Goal: Find specific page/section: Find specific page/section

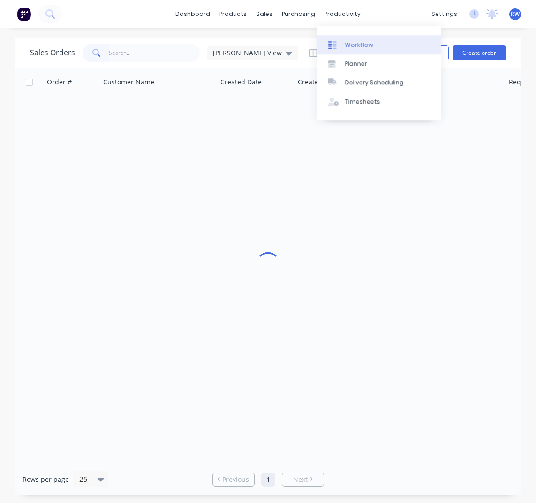
click at [356, 46] on div "Workflow" at bounding box center [359, 45] width 28 height 8
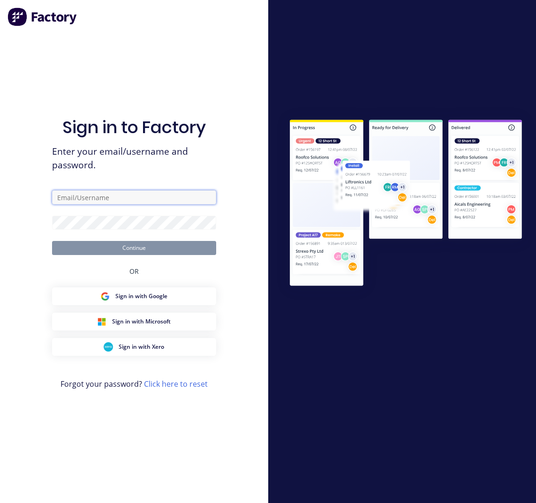
click at [118, 198] on input "text" at bounding box center [134, 197] width 164 height 14
type input "[EMAIL_ADDRESS][DOMAIN_NAME]"
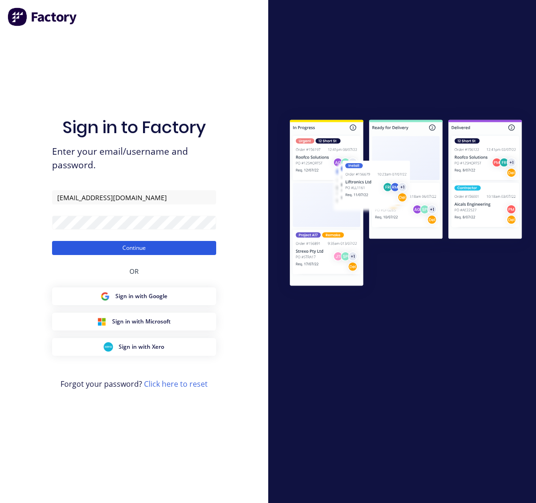
click at [110, 249] on button "Continue" at bounding box center [134, 248] width 164 height 14
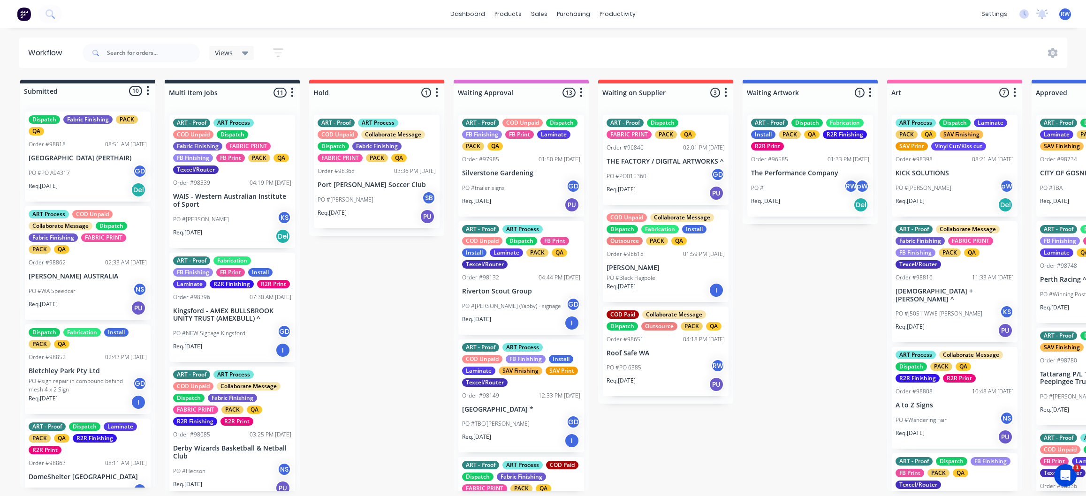
click at [245, 53] on icon at bounding box center [245, 54] width 7 height 4
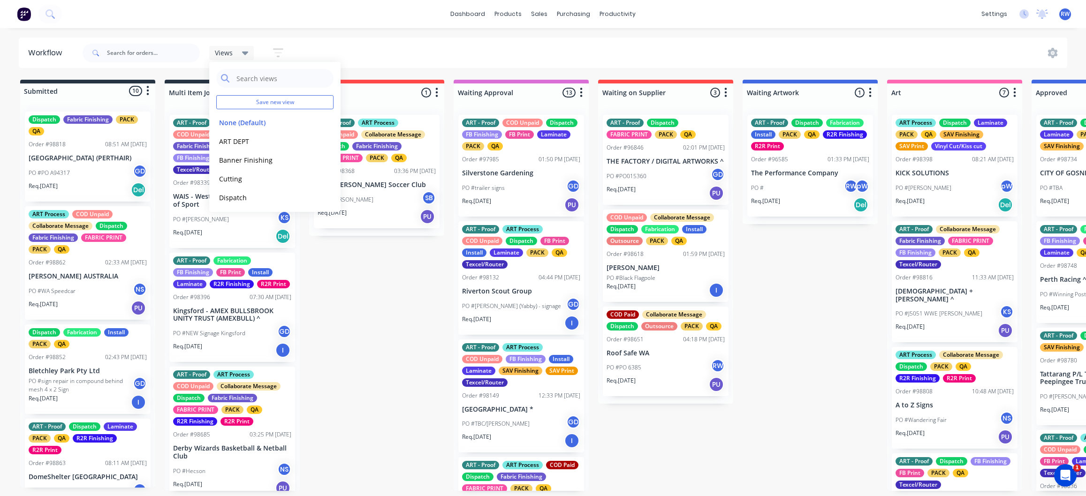
click at [277, 52] on icon "button" at bounding box center [278, 52] width 8 height 1
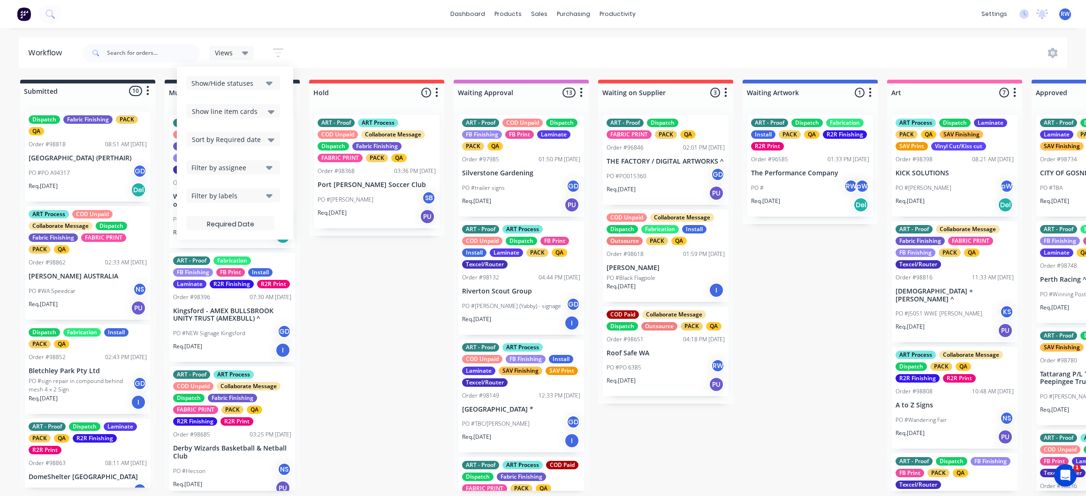
click at [232, 138] on span "Sort by Required date" at bounding box center [226, 140] width 69 height 10
click at [221, 178] on div "Required date" at bounding box center [233, 176] width 94 height 17
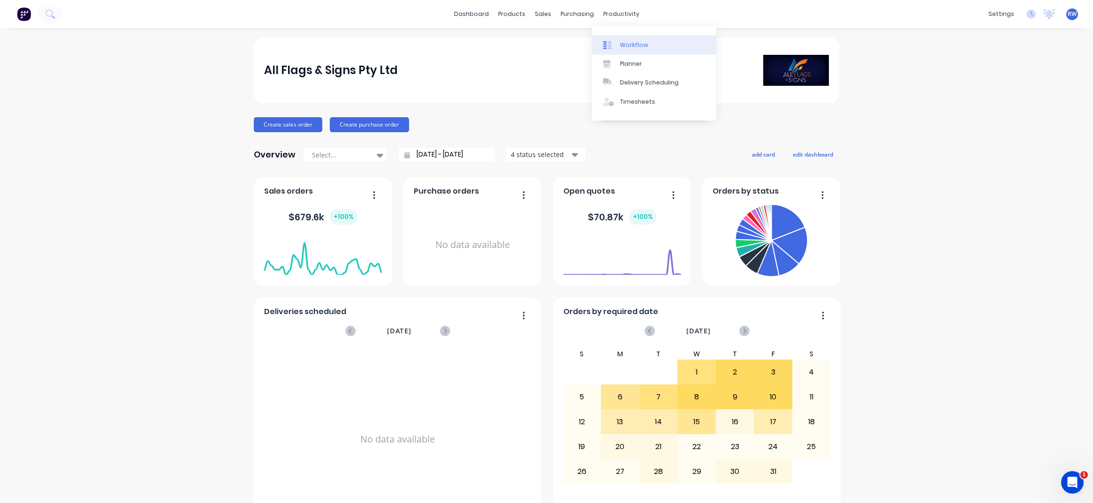
click at [536, 43] on div "Workflow" at bounding box center [634, 45] width 28 height 8
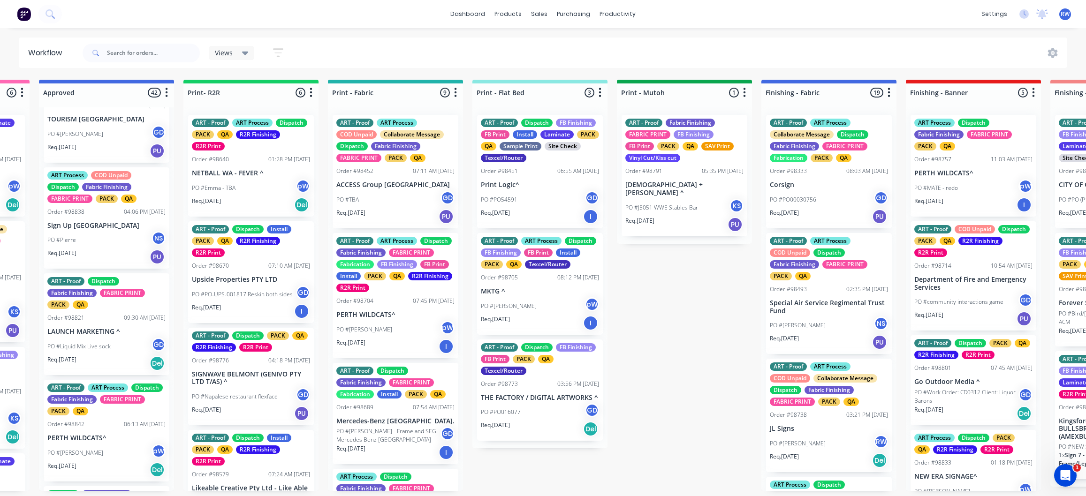
scroll to position [0, 993]
click at [536, 45] on div "Sales Orders" at bounding box center [574, 45] width 38 height 8
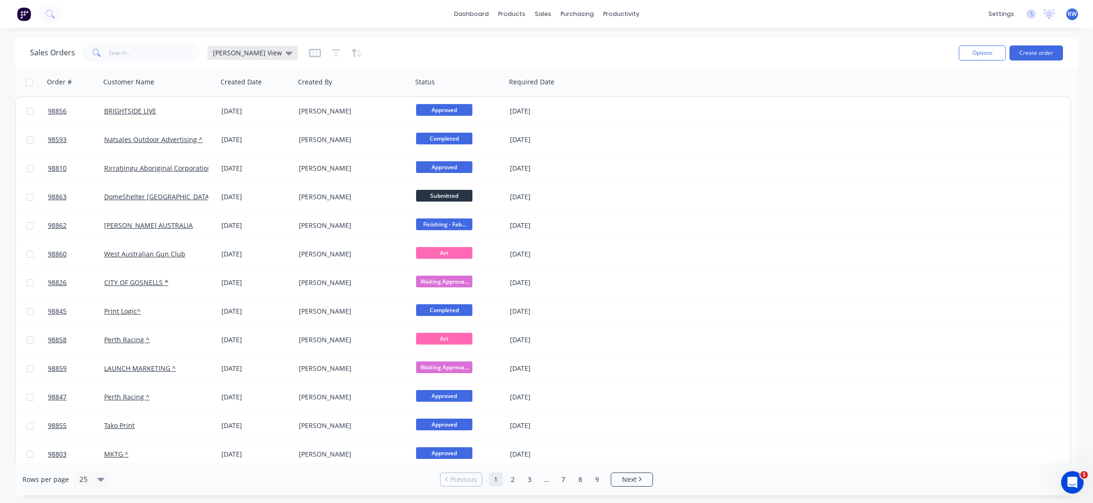
click at [242, 53] on span "[PERSON_NAME] View" at bounding box center [247, 53] width 69 height 10
click at [423, 56] on div "Sales Orders [PERSON_NAME] View" at bounding box center [490, 52] width 921 height 23
click at [332, 53] on icon "button" at bounding box center [336, 52] width 8 height 9
click at [312, 52] on icon "button" at bounding box center [314, 53] width 5 height 6
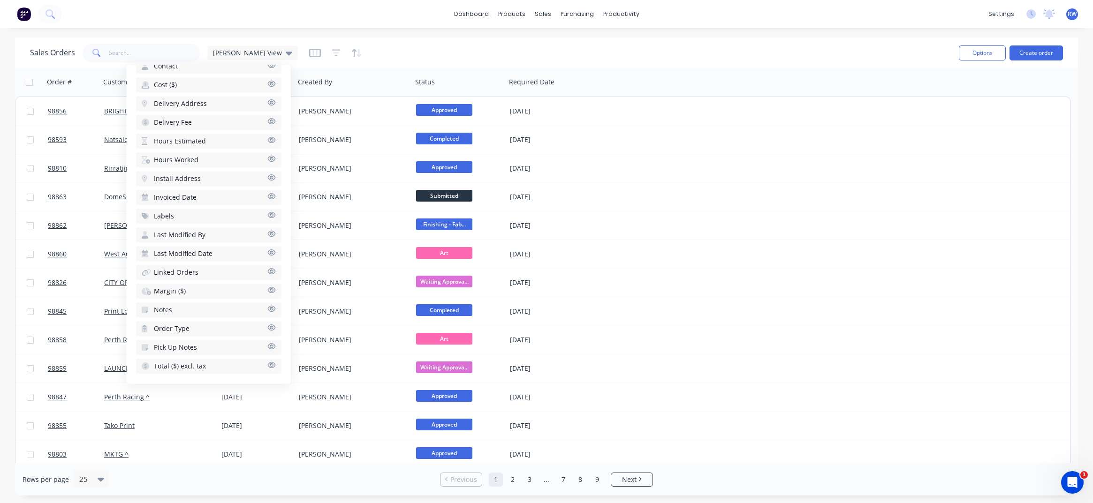
scroll to position [331, 0]
click at [536, 47] on div "Sales Orders [PERSON_NAME] View" at bounding box center [490, 52] width 921 height 23
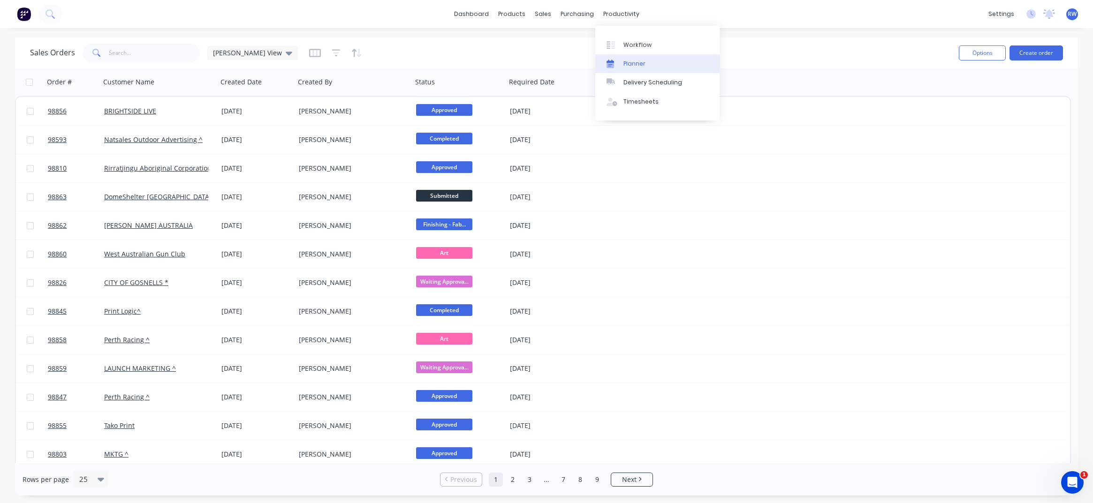
click at [536, 63] on div "Planner" at bounding box center [634, 64] width 22 height 8
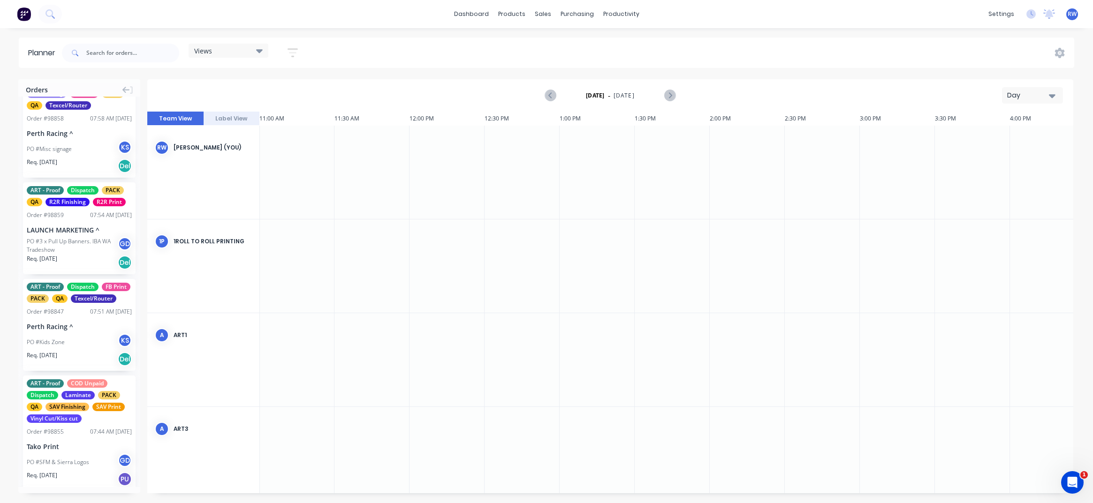
scroll to position [938, 0]
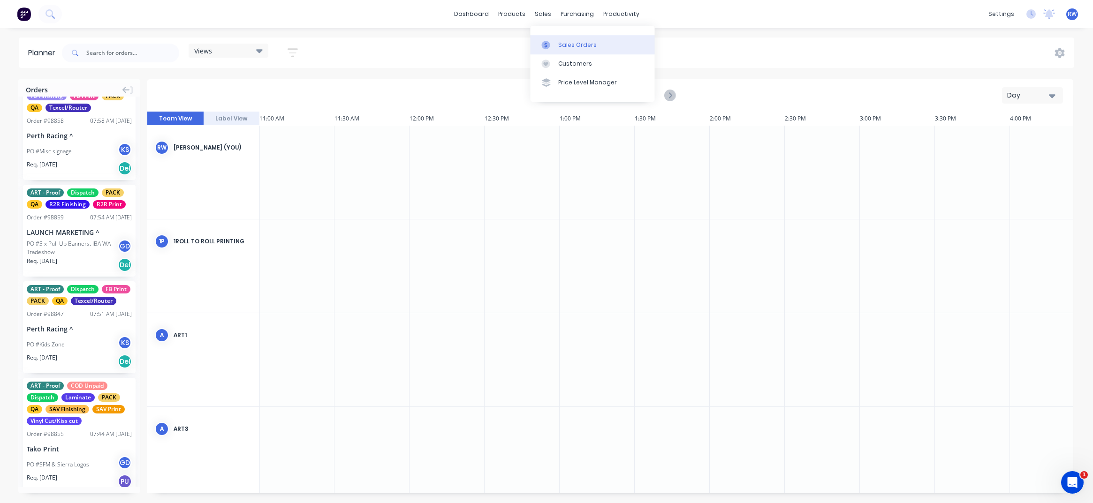
click at [536, 46] on div "Sales Orders" at bounding box center [577, 45] width 38 height 8
